Goal: Information Seeking & Learning: Learn about a topic

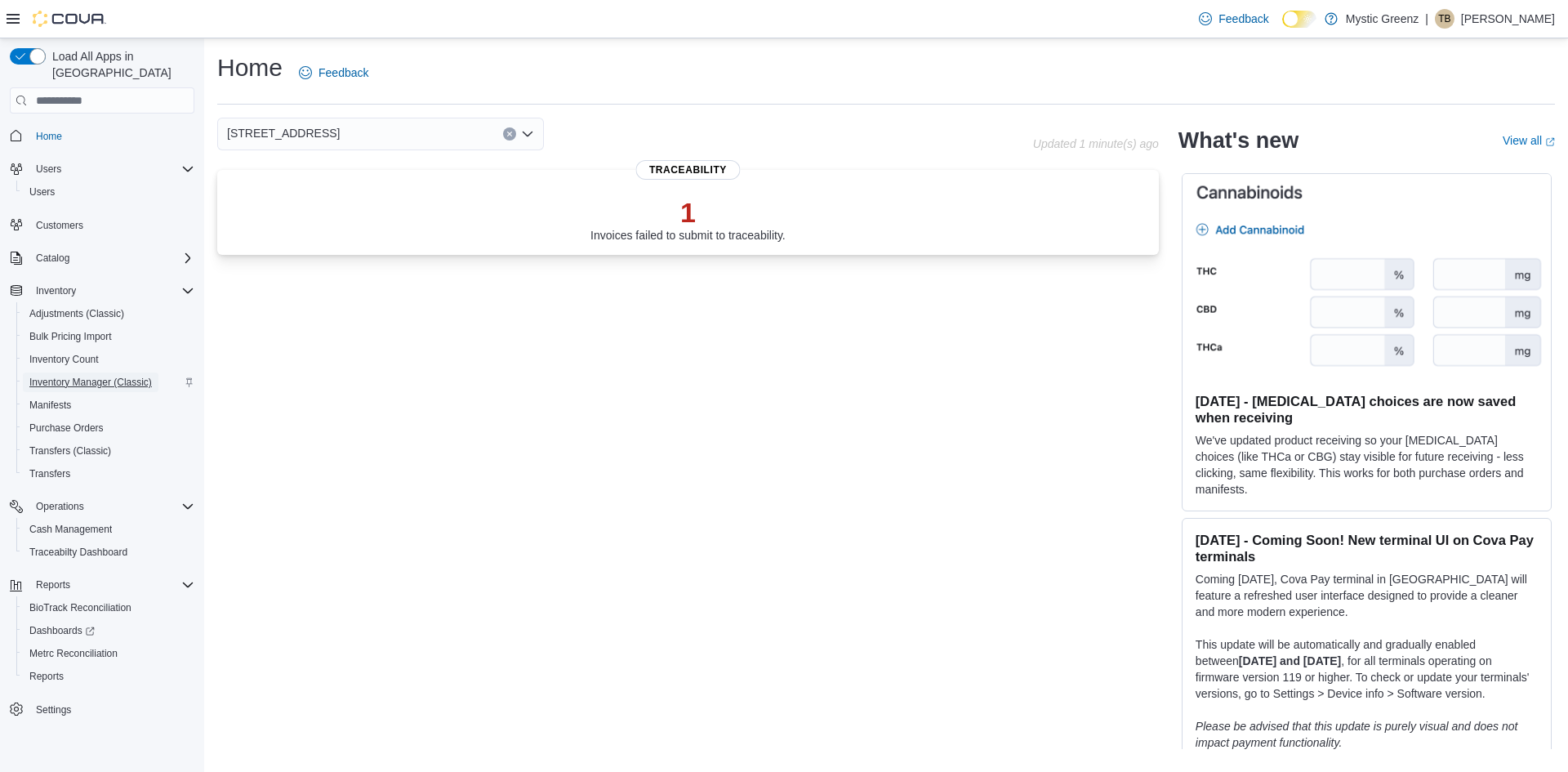
click at [80, 372] on span "Inventory Manager (Classic)" at bounding box center [91, 382] width 123 height 20
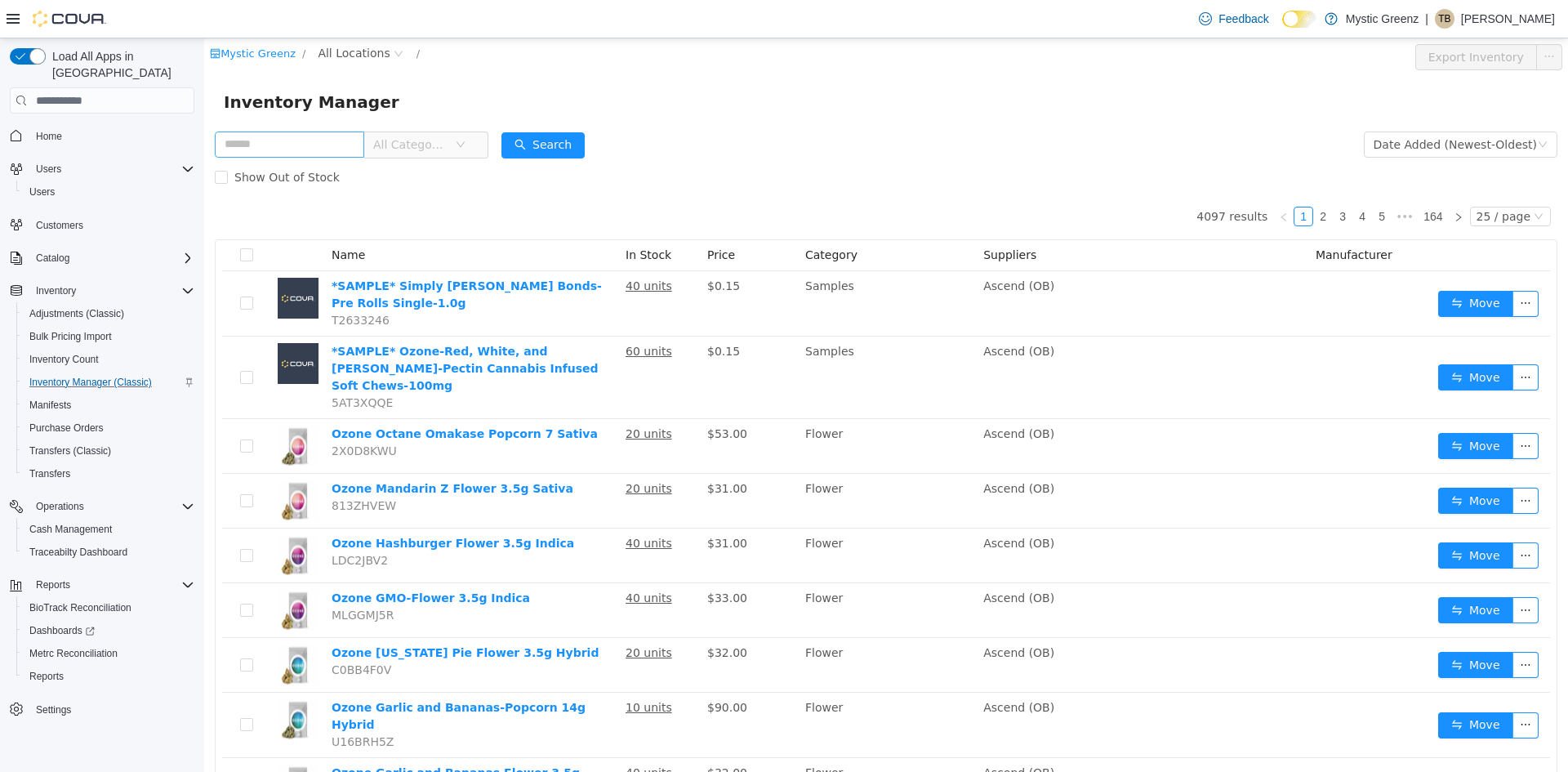
click at [327, 143] on input "text" at bounding box center [290, 145] width 150 height 26
type input "**********"
click at [582, 149] on button "Search" at bounding box center [559, 146] width 83 height 26
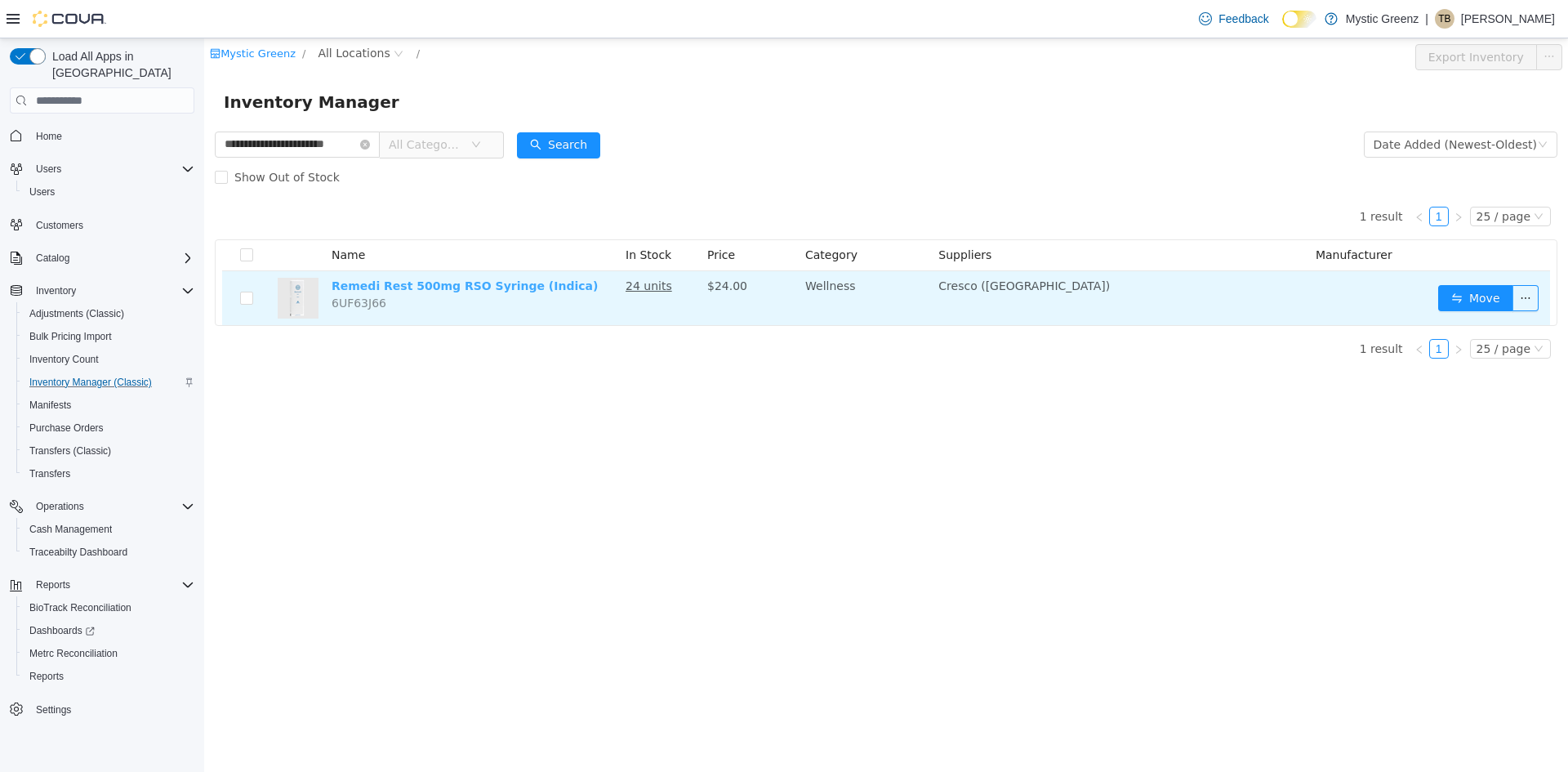
click at [493, 289] on link "Remedi Rest 500mg RSO Syringe (Indica)" at bounding box center [465, 286] width 267 height 13
click at [653, 288] on u "24 units" at bounding box center [649, 286] width 47 height 13
click at [495, 289] on link "Remedi Rest 500mg RSO Syringe (Indica)" at bounding box center [465, 286] width 267 height 13
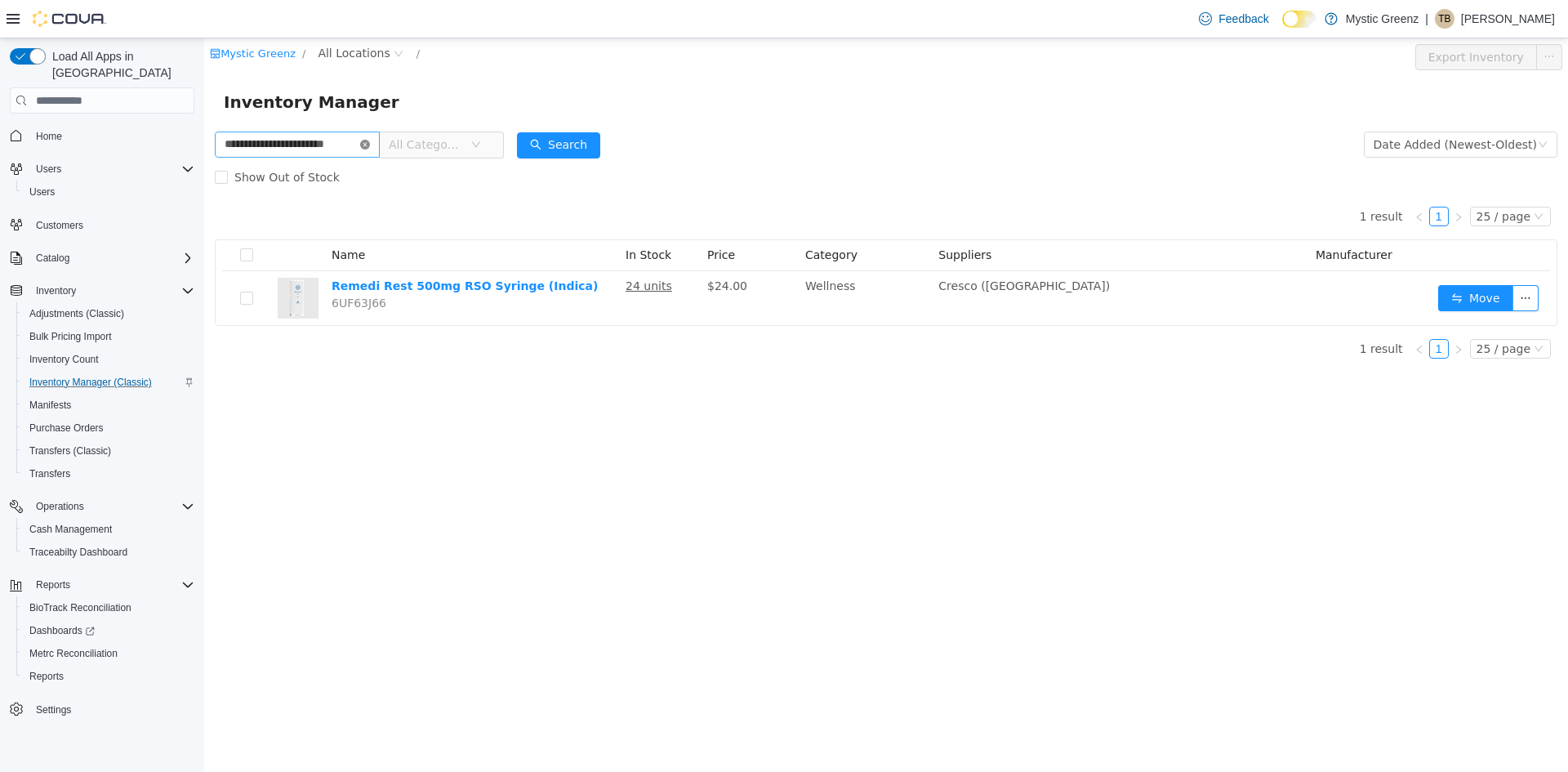
click at [363, 146] on icon "icon: close-circle" at bounding box center [365, 145] width 10 height 10
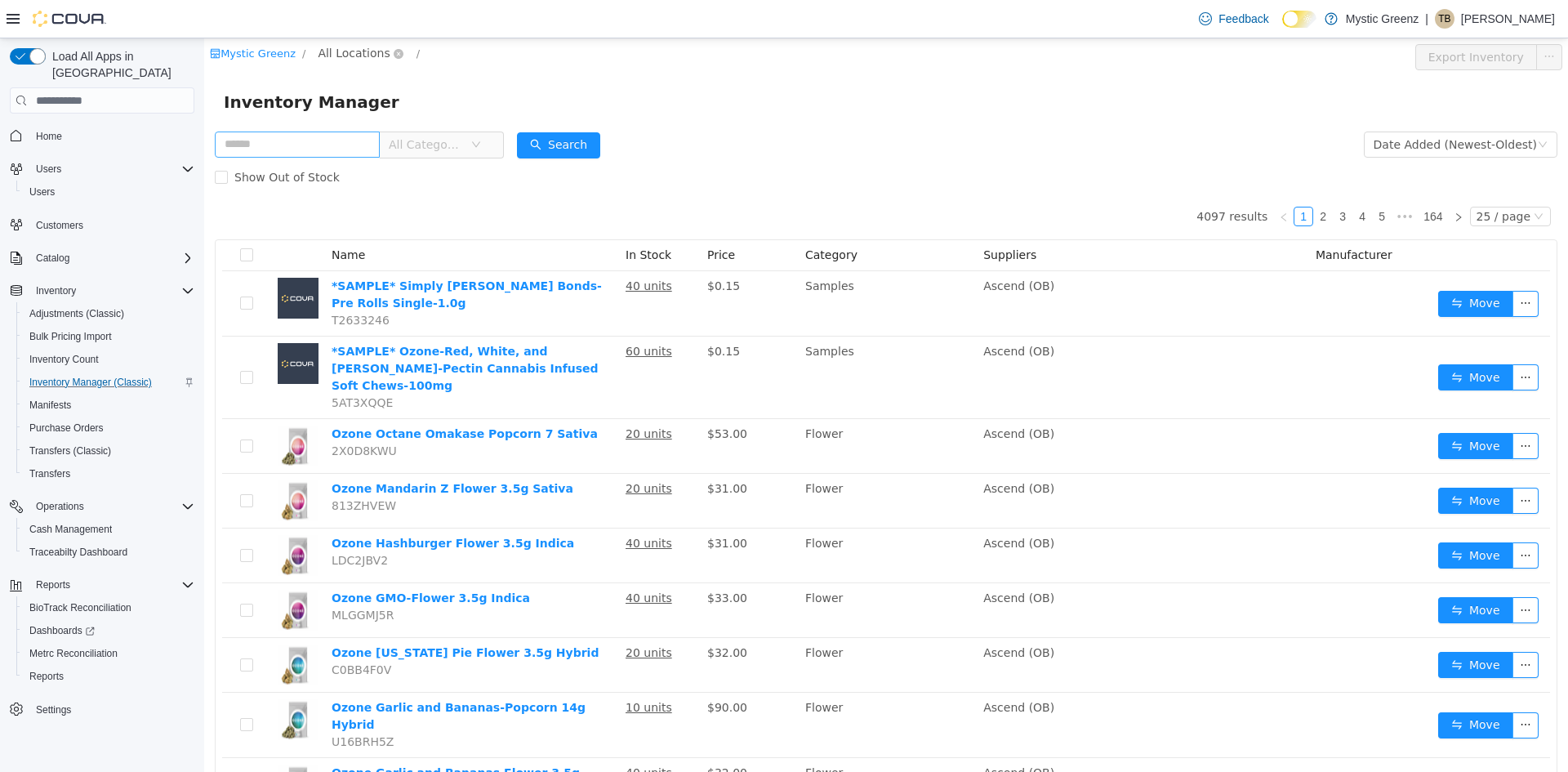
click at [351, 44] on span "All Locations" at bounding box center [353, 53] width 72 height 18
click at [410, 200] on span "360 S Green Mount Rd." at bounding box center [405, 199] width 114 height 13
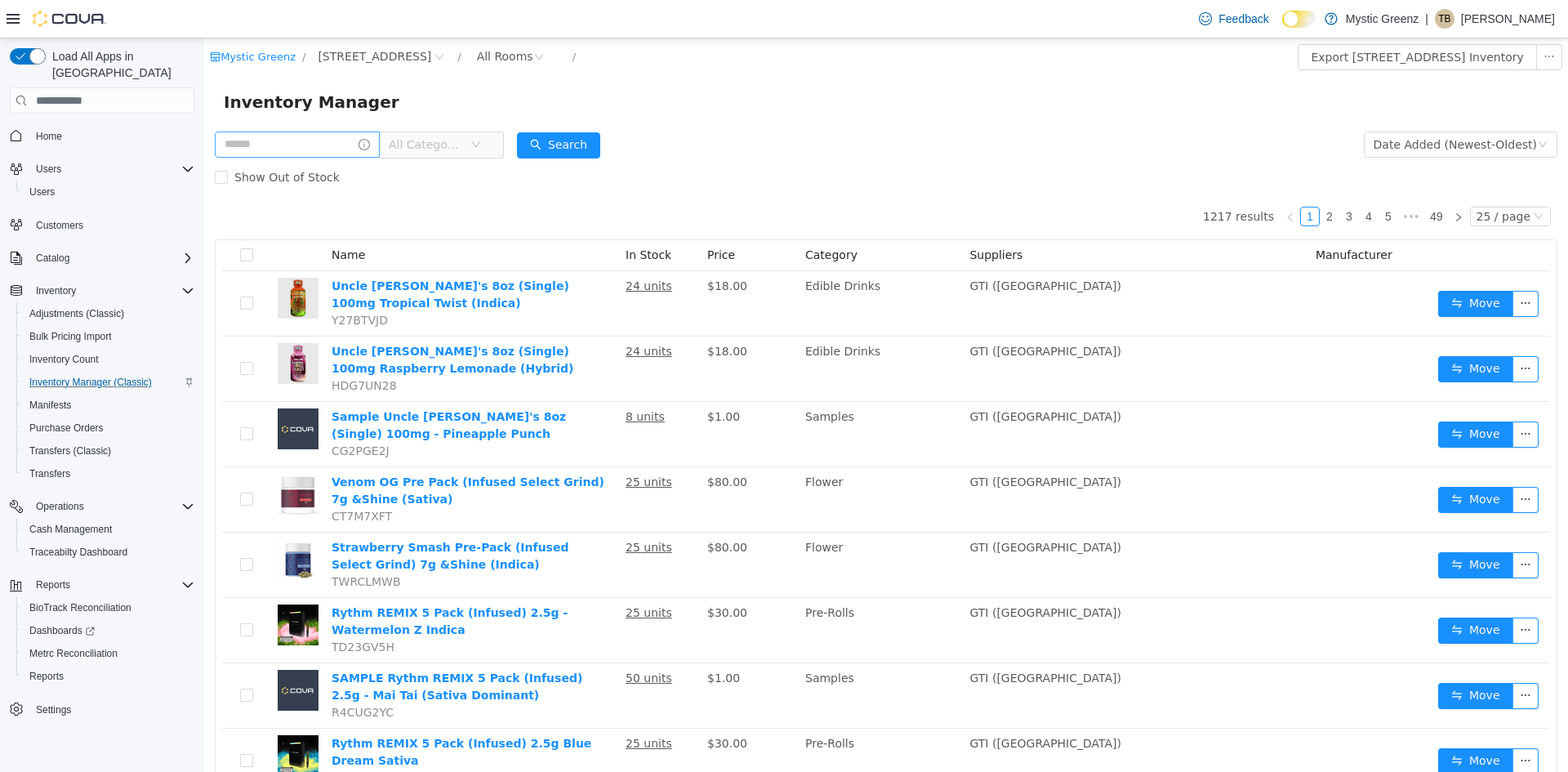
click at [479, 145] on icon "icon: down" at bounding box center [476, 145] width 10 height 10
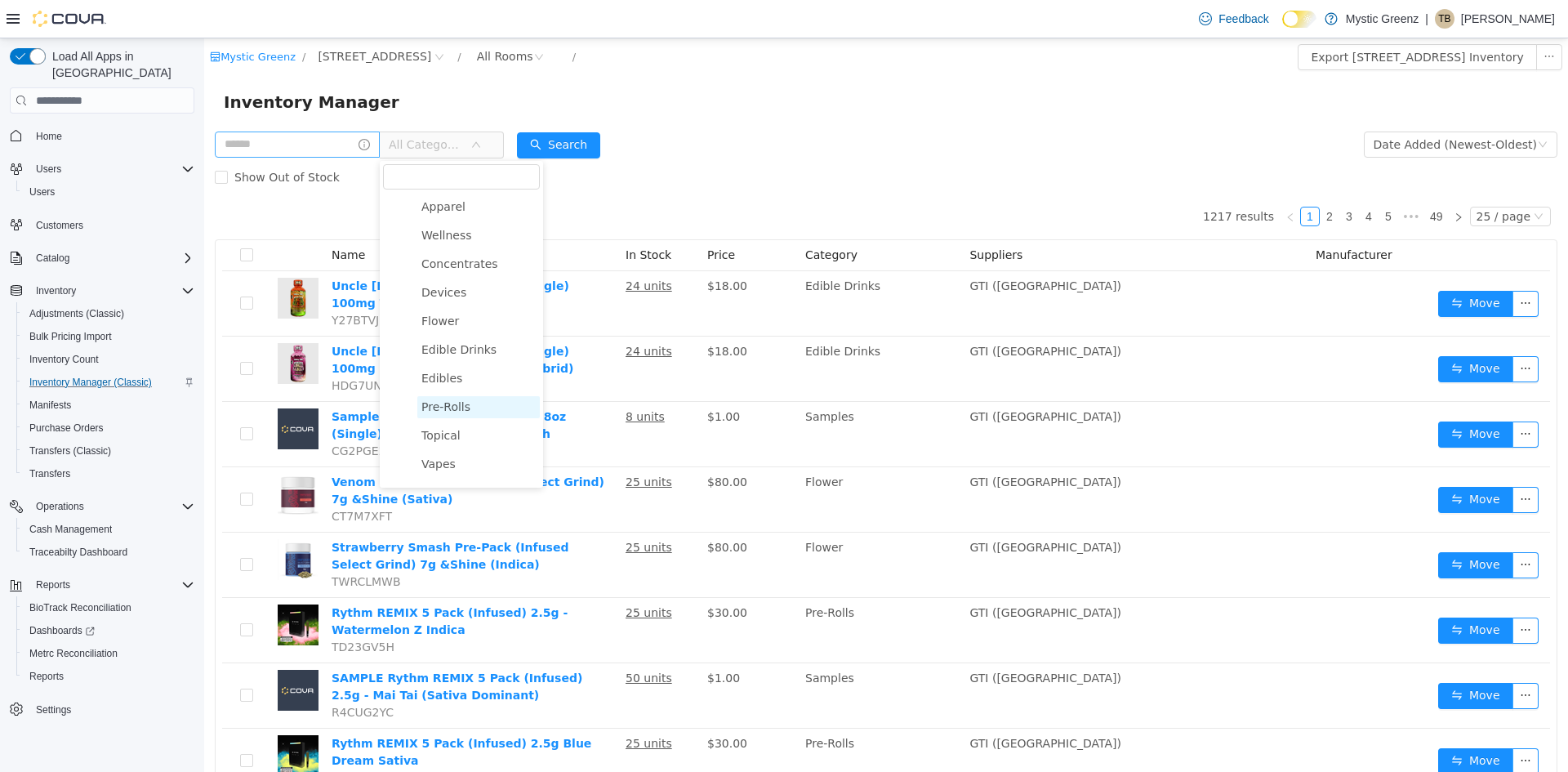
scroll to position [144, 0]
click at [473, 465] on span "Samples" at bounding box center [478, 469] width 123 height 22
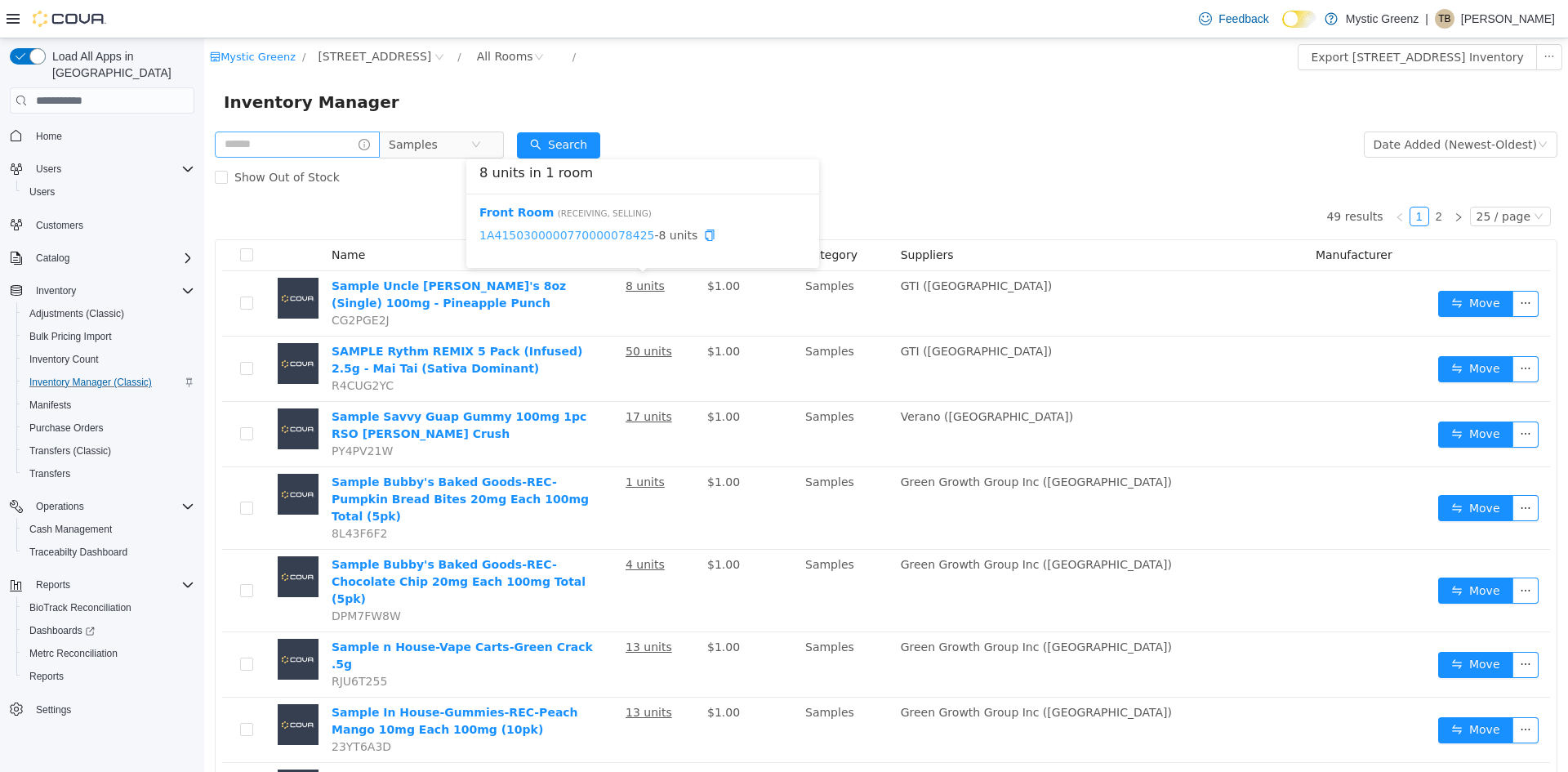
click at [589, 231] on link "1A4150300000770000078425" at bounding box center [567, 236] width 175 height 13
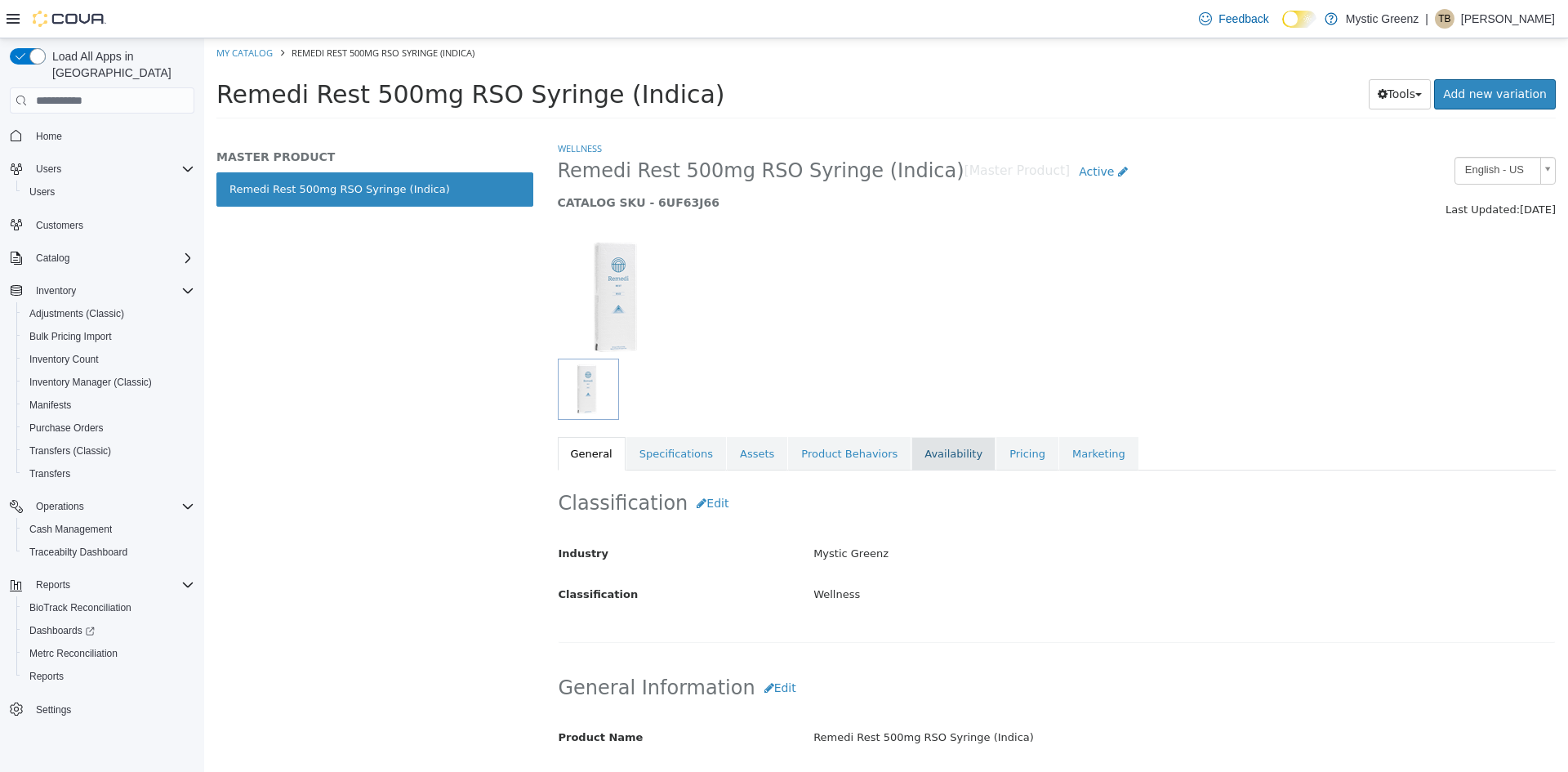
click at [941, 462] on link "Availability" at bounding box center [954, 454] width 84 height 34
click at [996, 463] on link "Pricing" at bounding box center [1027, 454] width 62 height 34
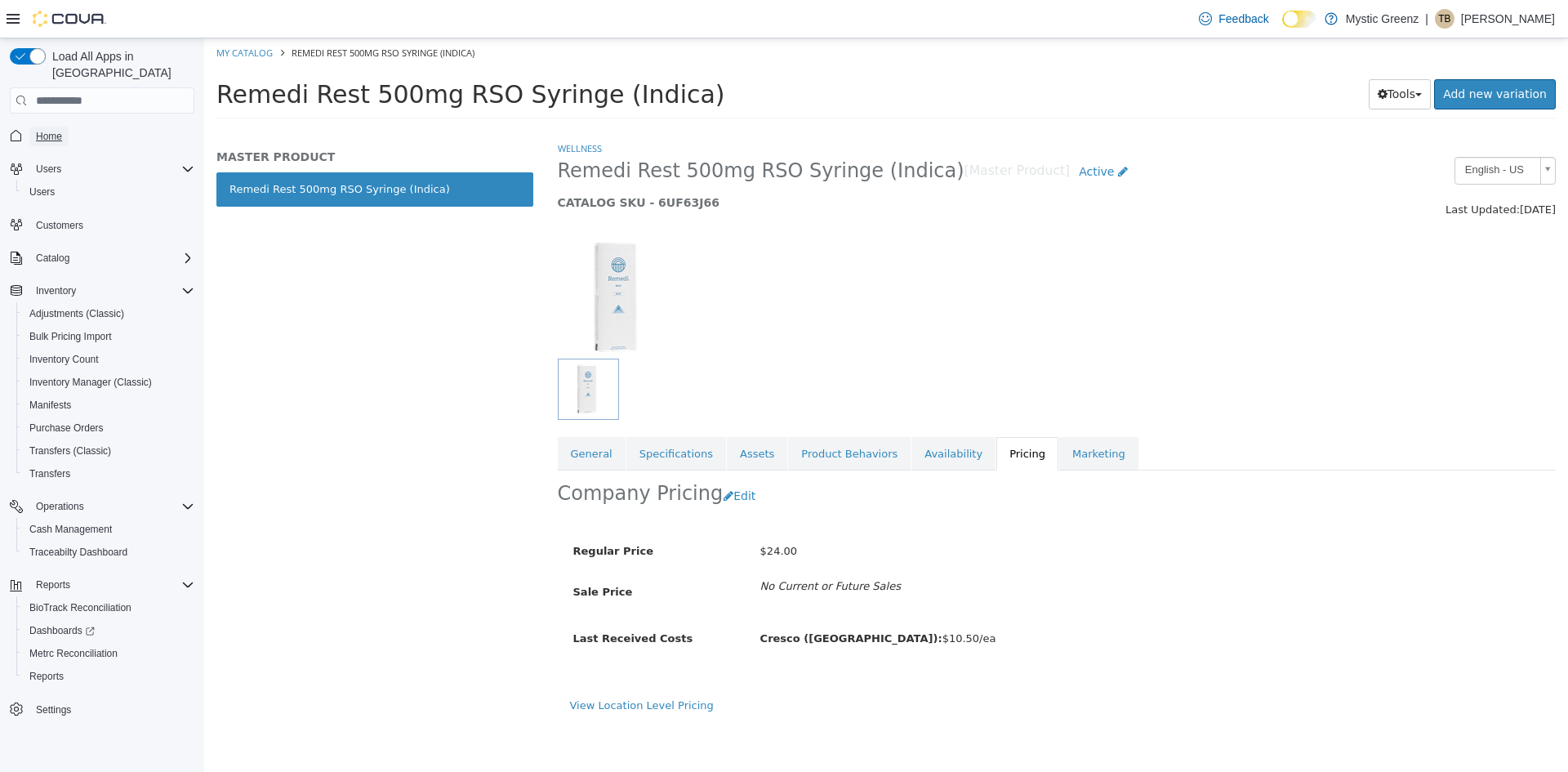
click at [68, 127] on link "Home" at bounding box center [49, 137] width 39 height 20
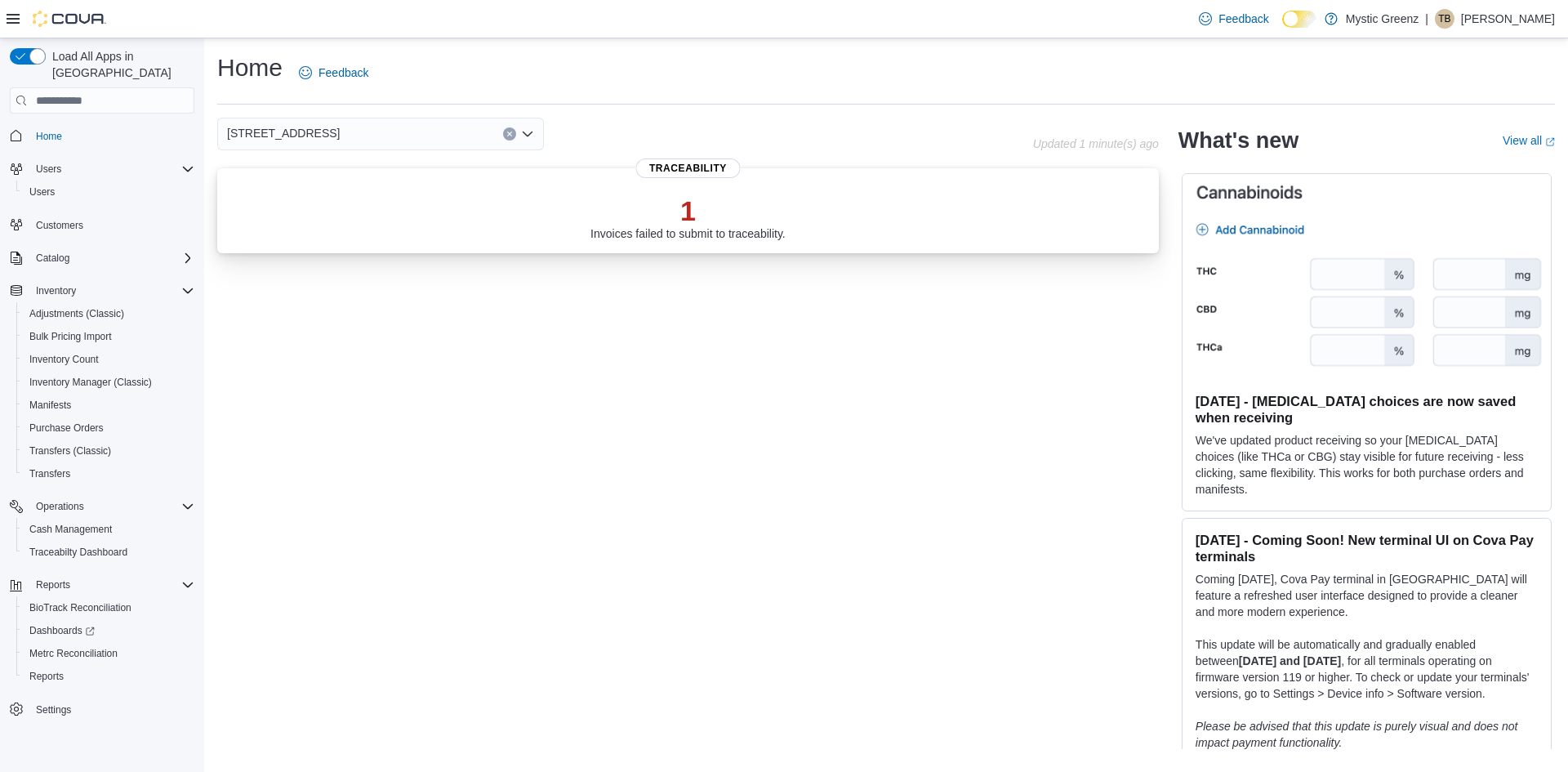
click at [699, 214] on p "1" at bounding box center [688, 211] width 195 height 33
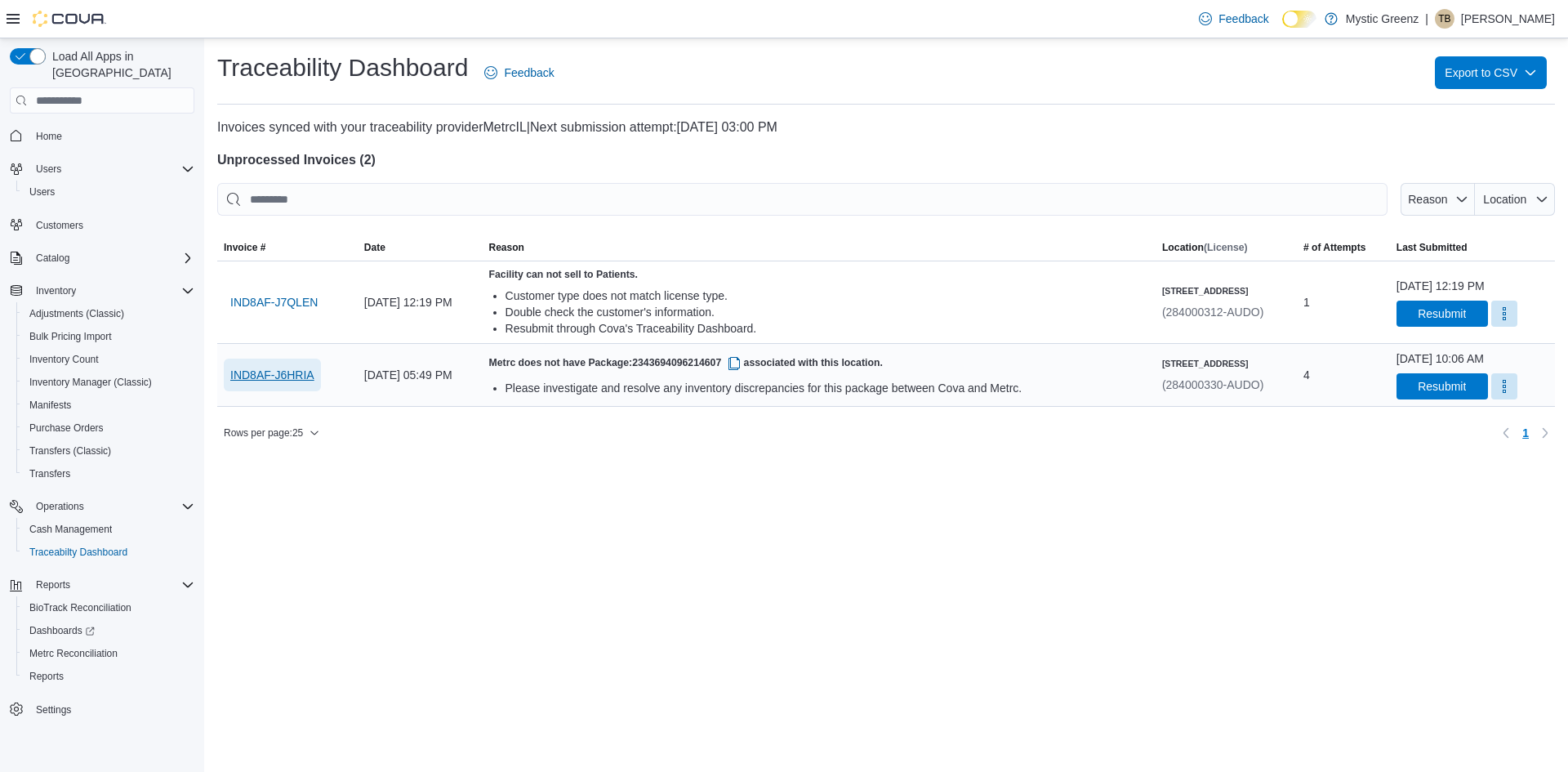
click at [267, 379] on span "IND8AF-J6HRIA" at bounding box center [272, 375] width 84 height 16
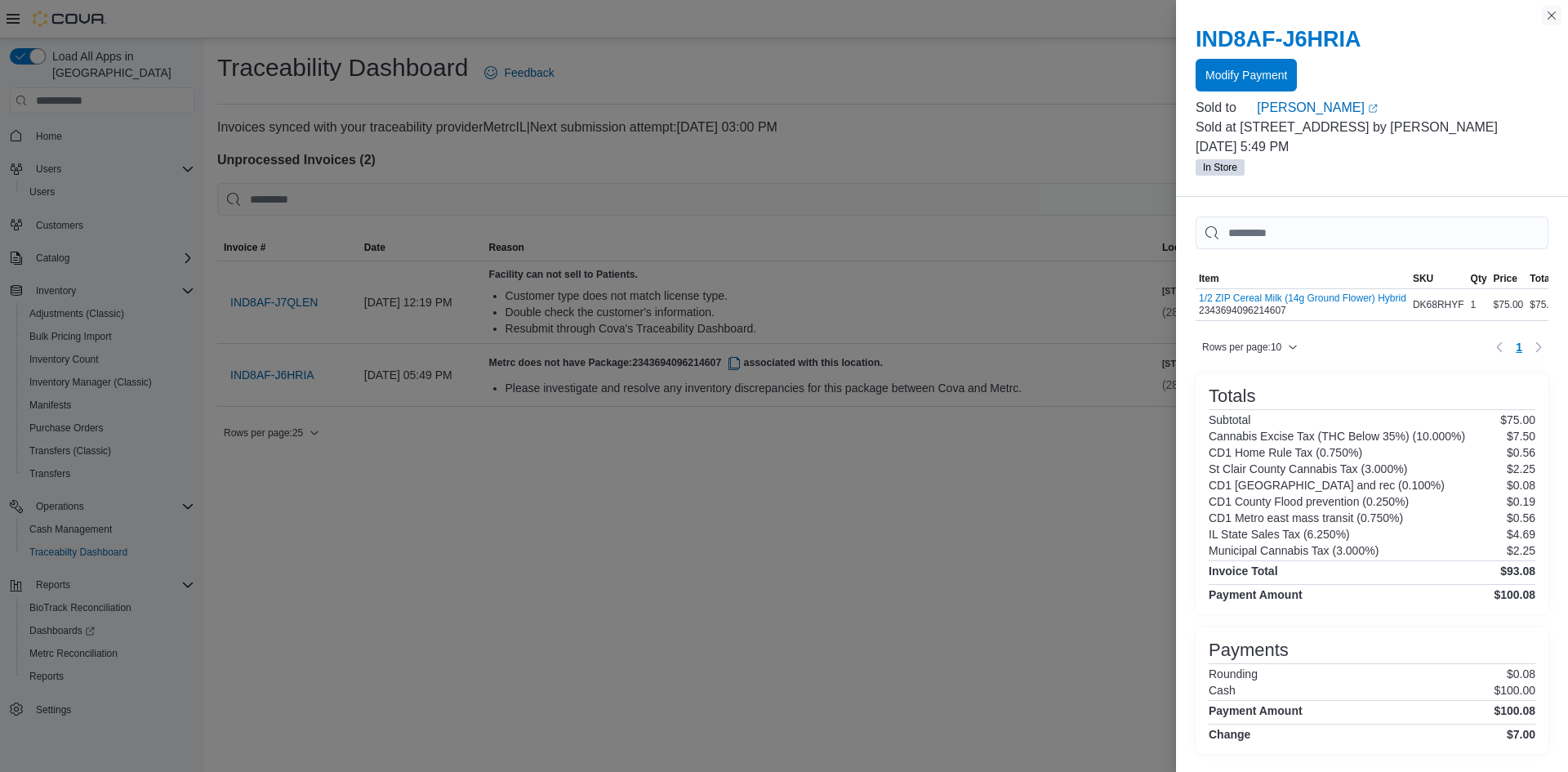
click at [1553, 15] on button "Close this dialog" at bounding box center [1552, 16] width 20 height 20
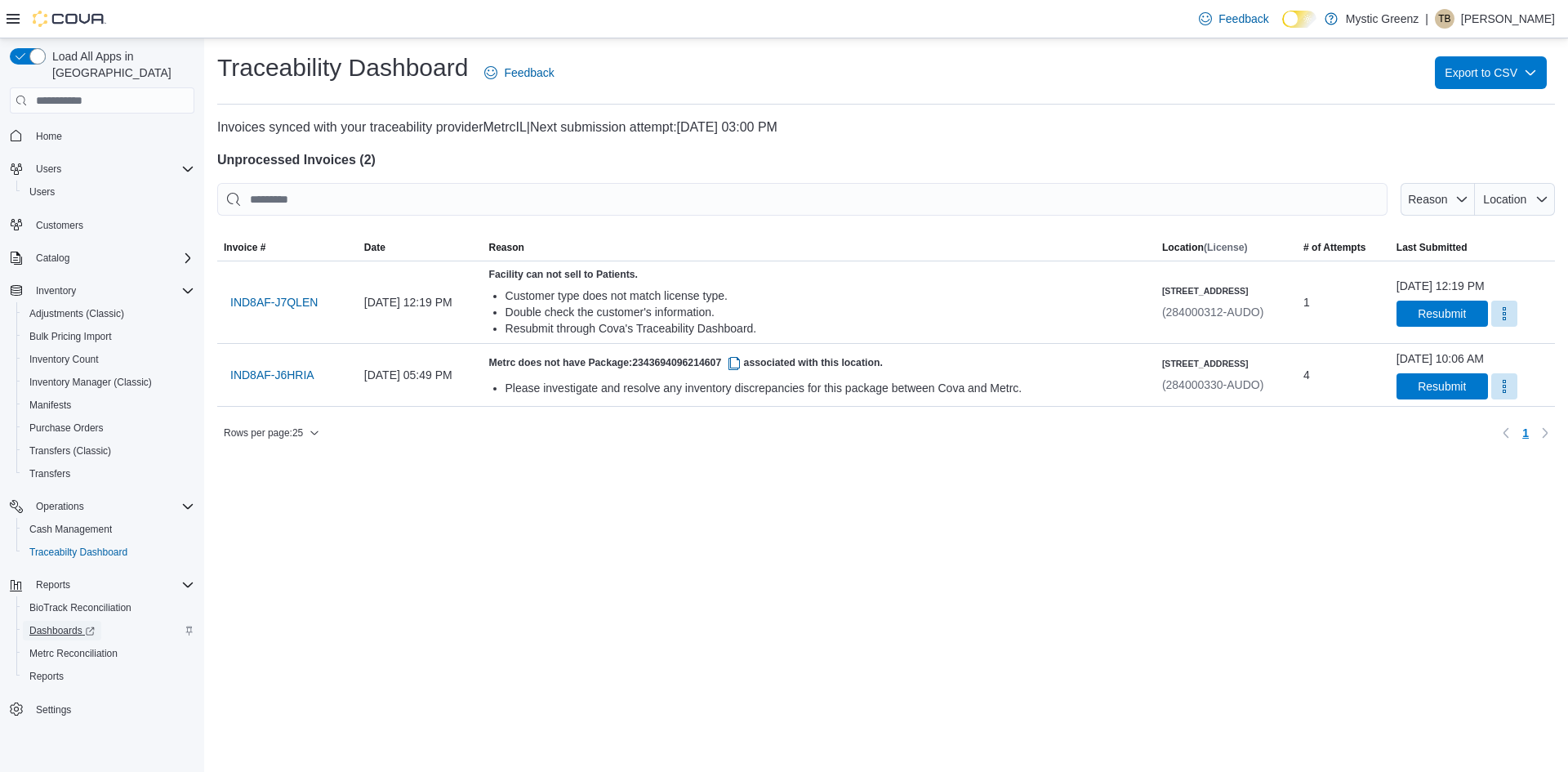
click at [52, 624] on span "Dashboards" at bounding box center [62, 631] width 65 height 13
